Goal: Information Seeking & Learning: Check status

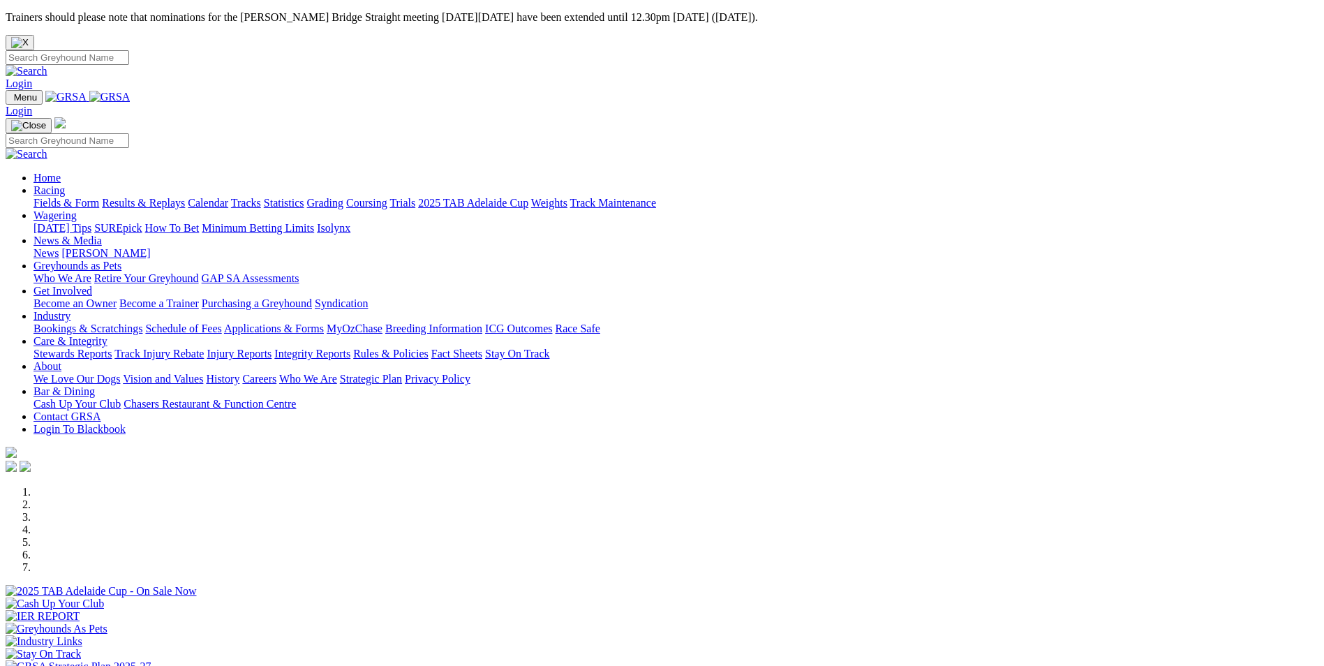
click at [65, 184] on link "Racing" at bounding box center [49, 190] width 31 height 12
click at [185, 197] on link "Results & Replays" at bounding box center [143, 203] width 83 height 12
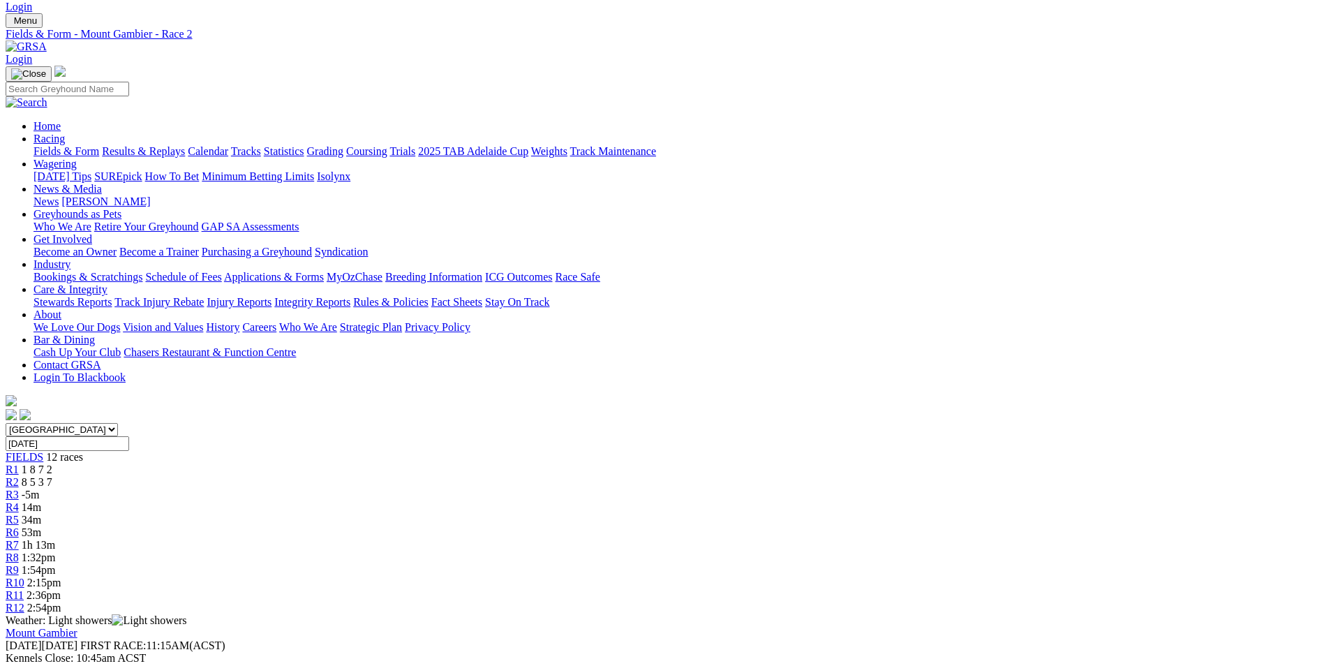
scroll to position [209, 0]
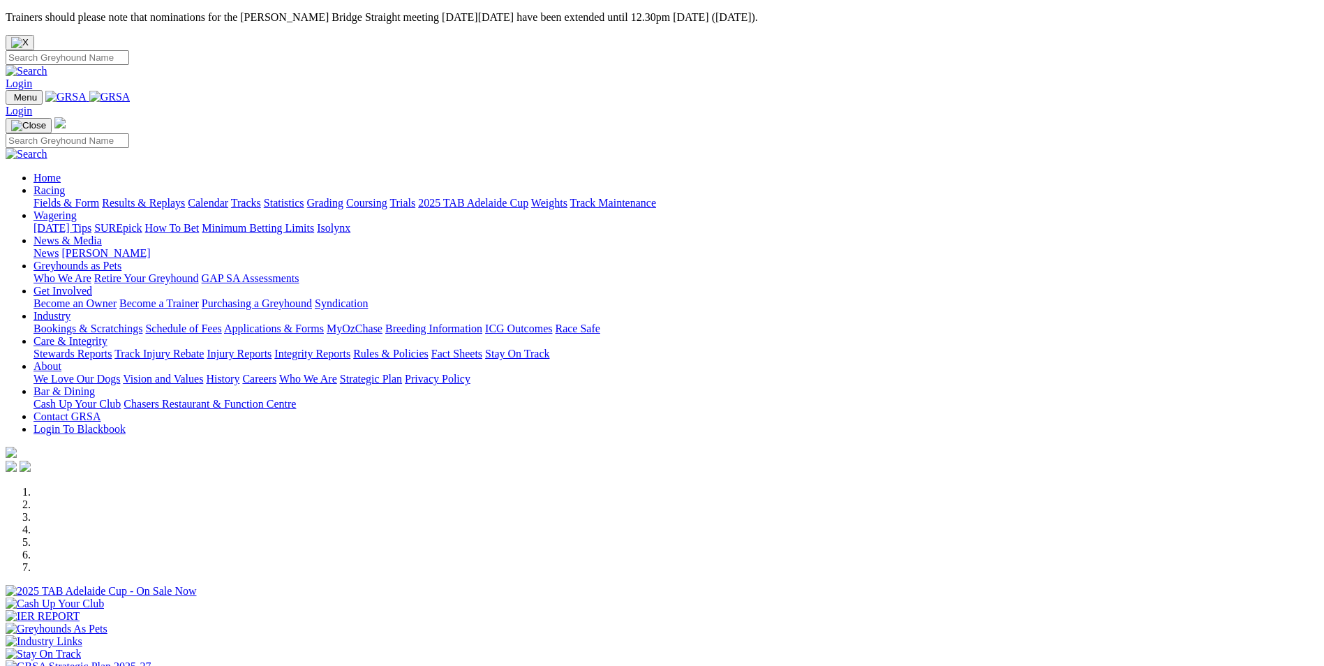
scroll to position [279, 0]
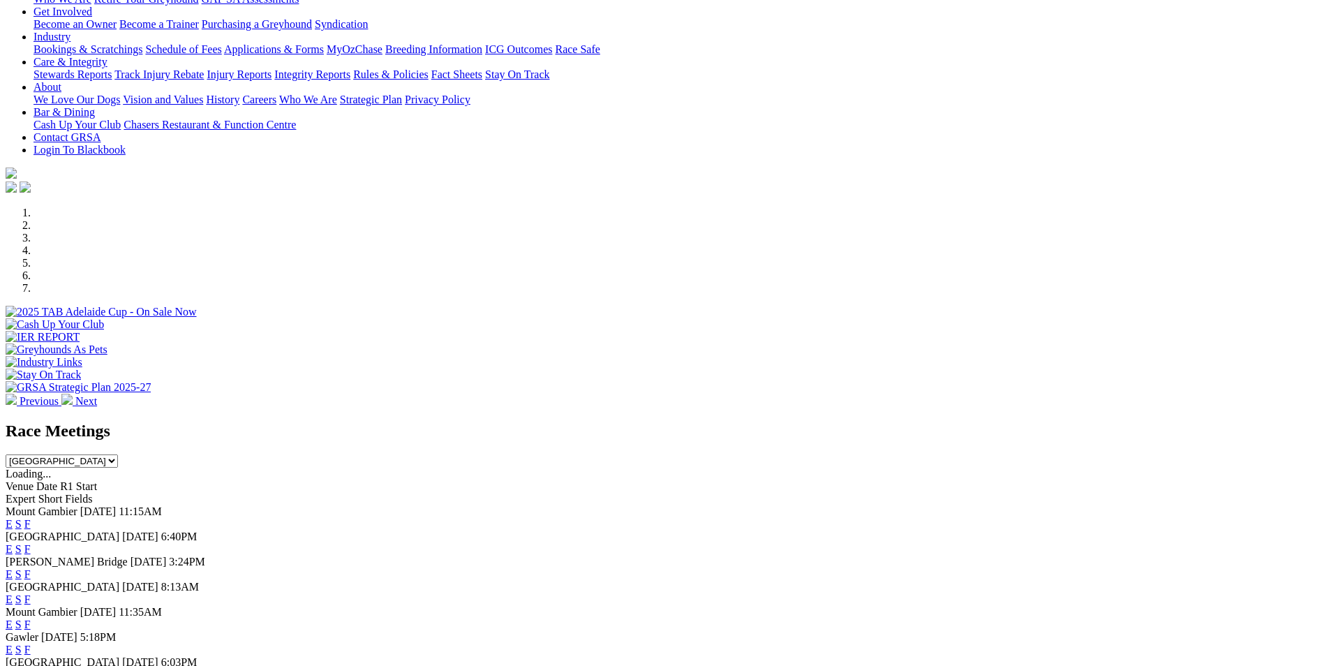
click at [31, 619] on link "F" at bounding box center [27, 625] width 6 height 12
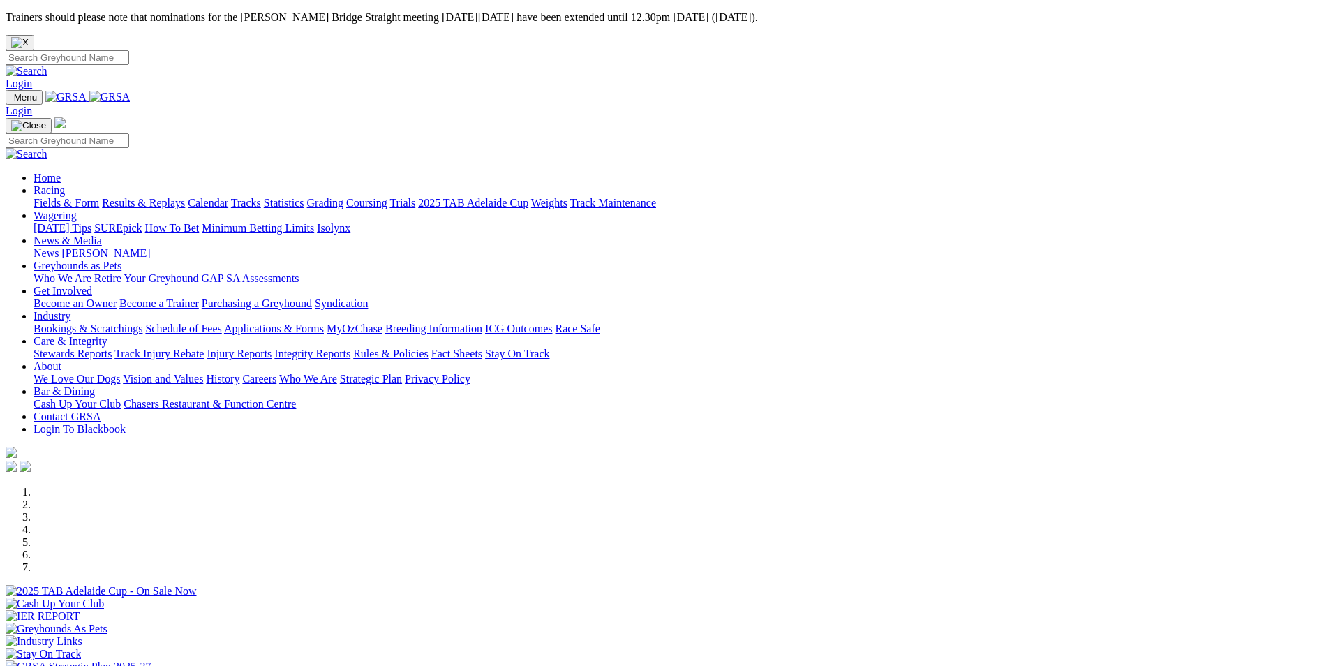
click at [185, 197] on link "Results & Replays" at bounding box center [143, 203] width 83 height 12
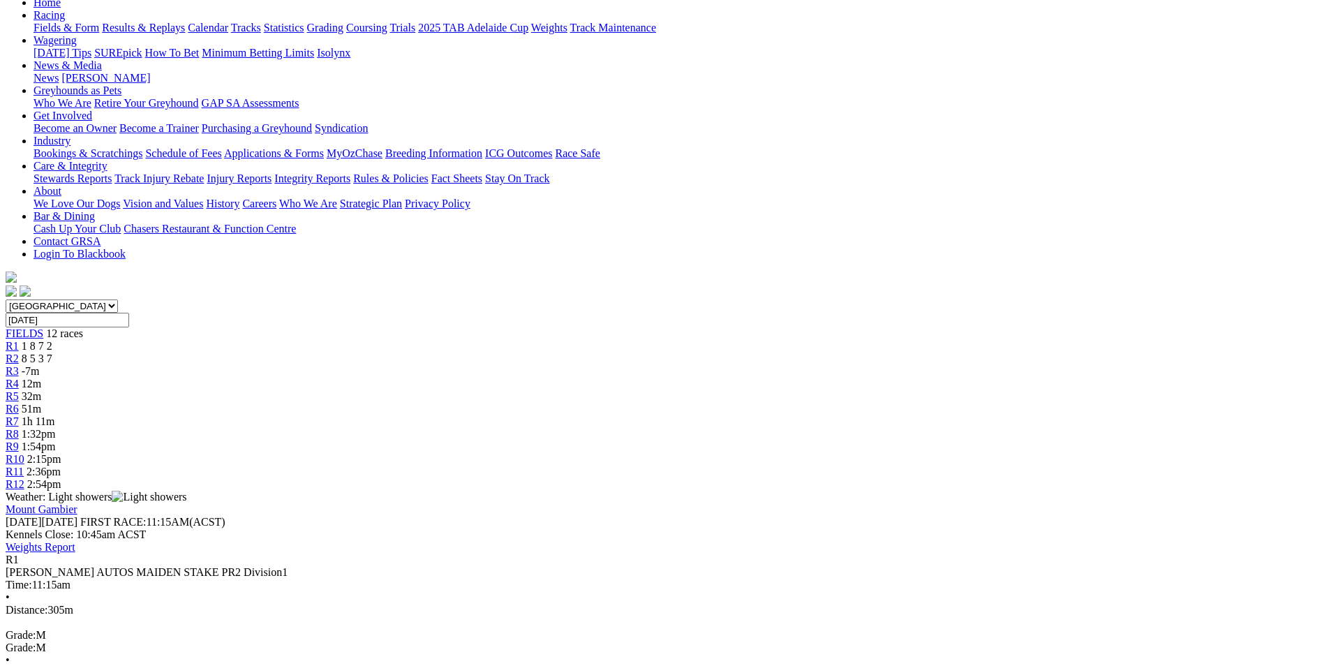
scroll to position [209, 0]
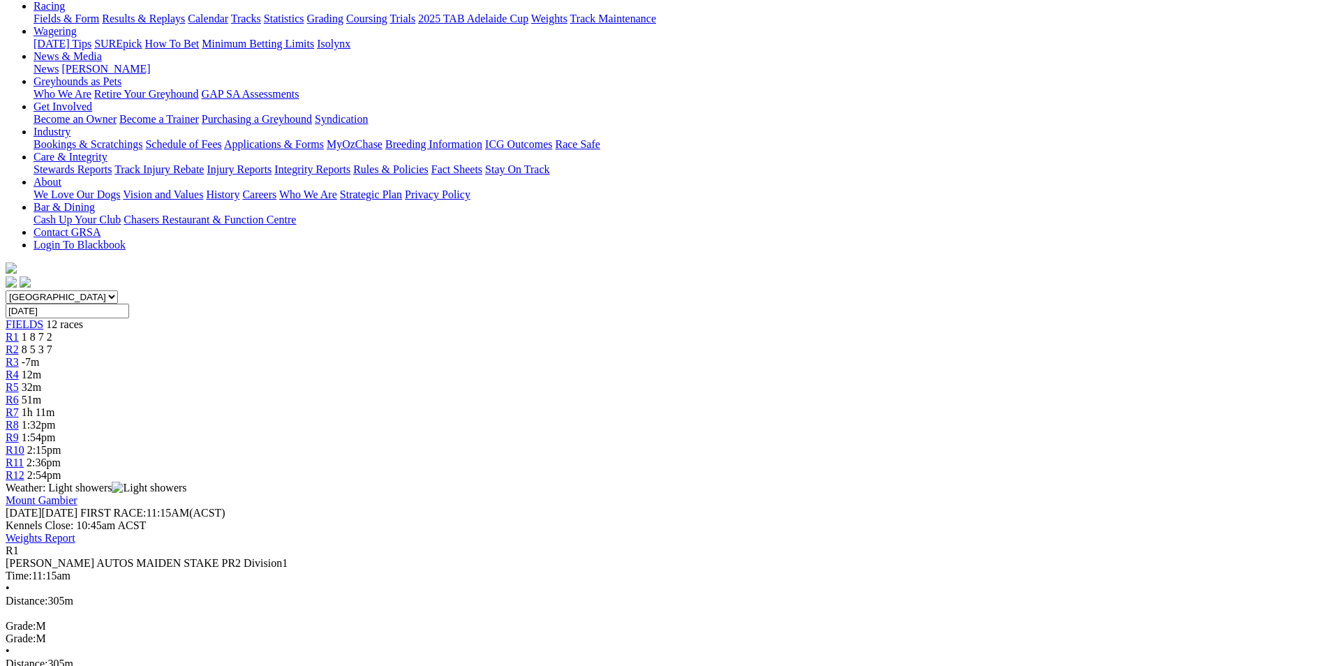
click at [19, 344] on span "R2" at bounding box center [12, 350] width 13 height 12
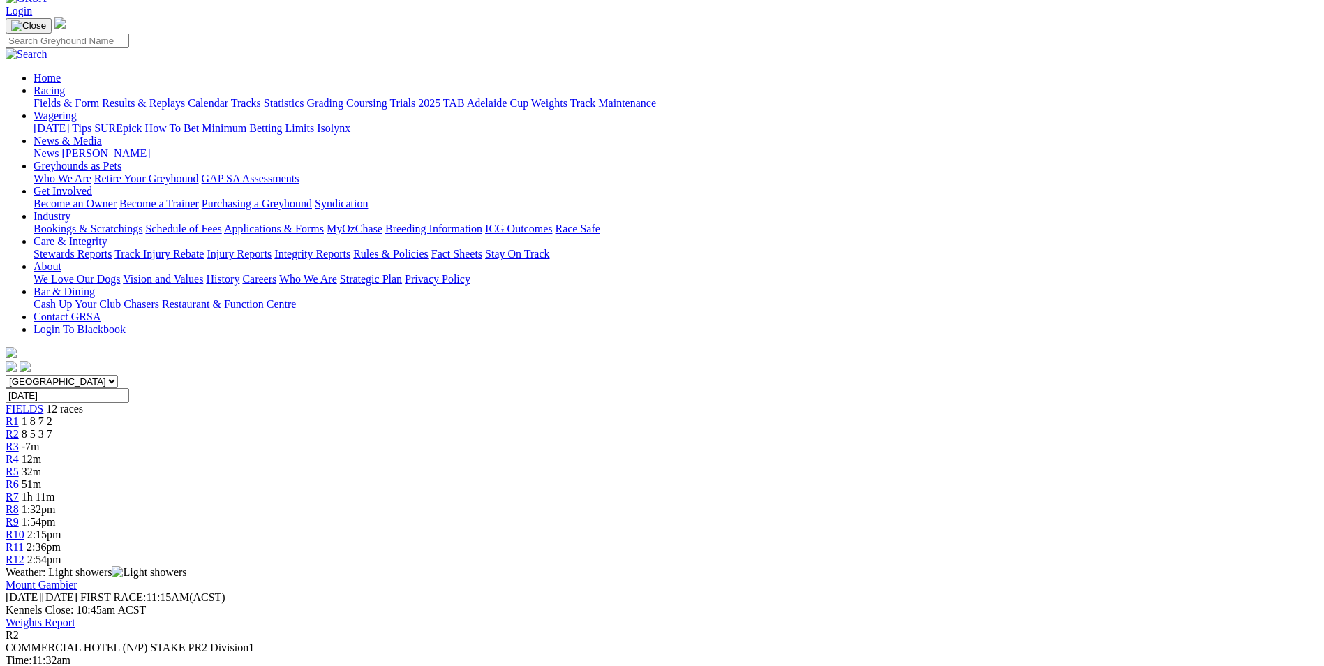
scroll to position [209, 0]
